Goal: Navigation & Orientation: Go to known website

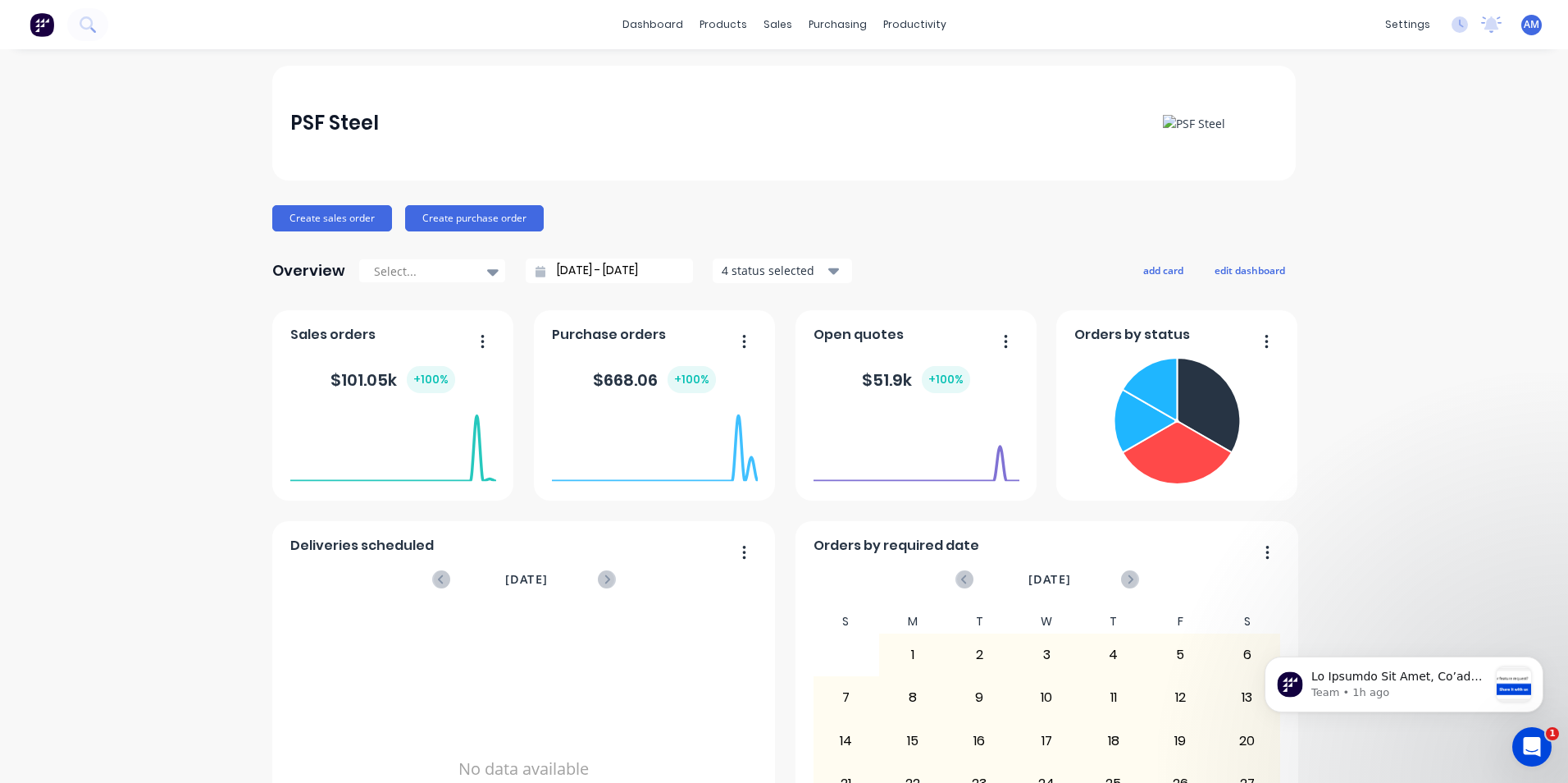
click at [582, 229] on div "Create sales order Create purchase order" at bounding box center [784, 218] width 1024 height 26
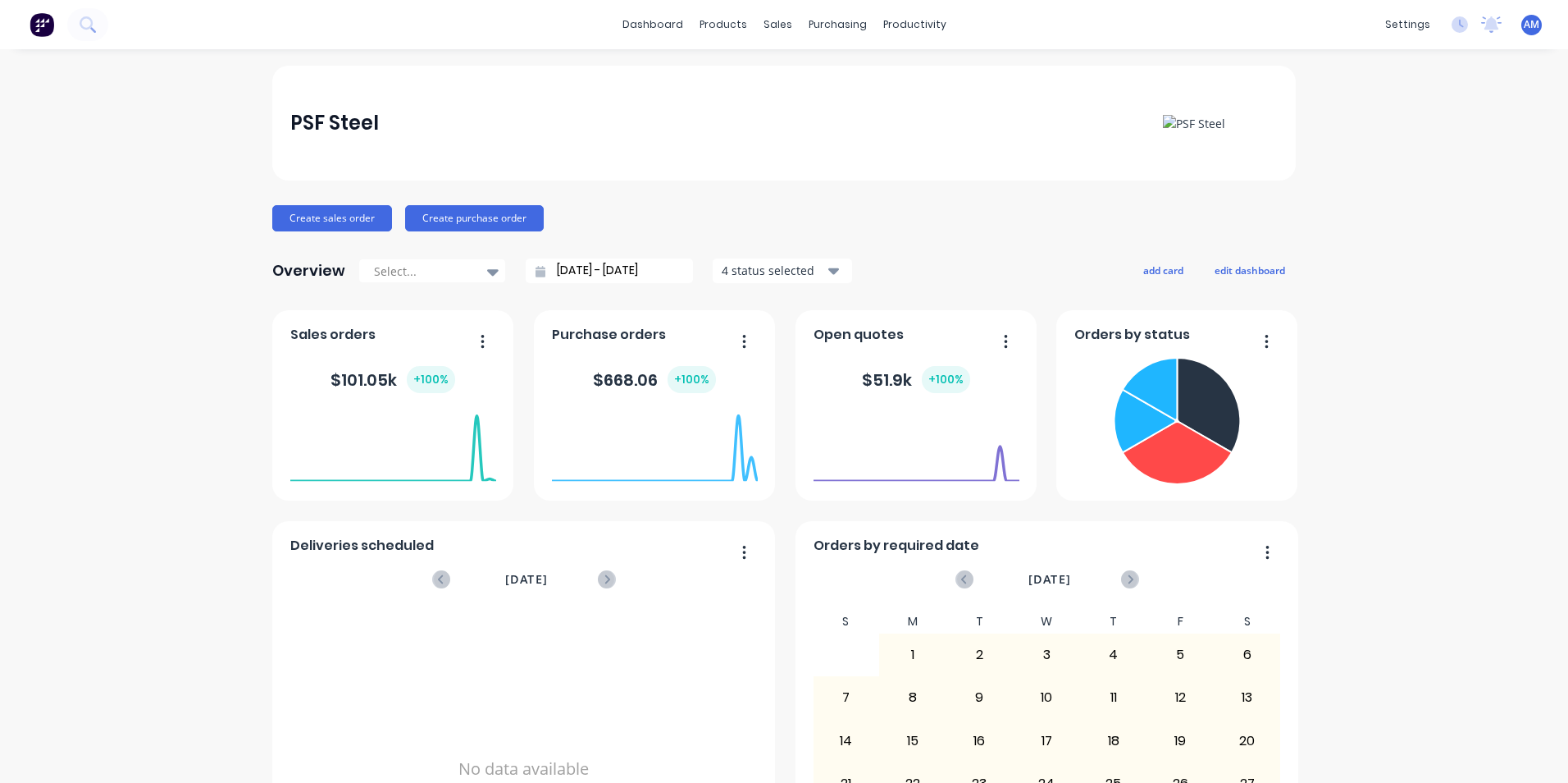
click at [43, 20] on img at bounding box center [42, 24] width 25 height 25
